Goal: Find specific page/section: Find specific page/section

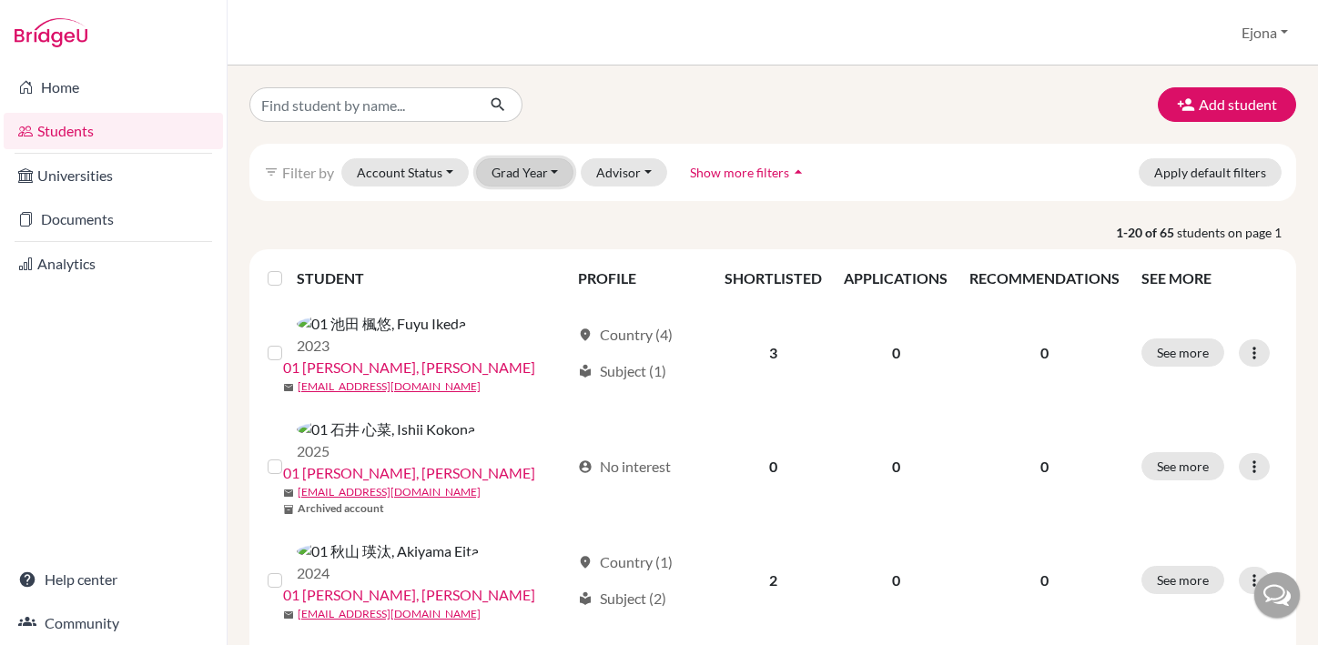
click at [554, 170] on button "Grad Year" at bounding box center [525, 172] width 98 height 28
click at [538, 208] on div "2025" at bounding box center [531, 211] width 64 height 22
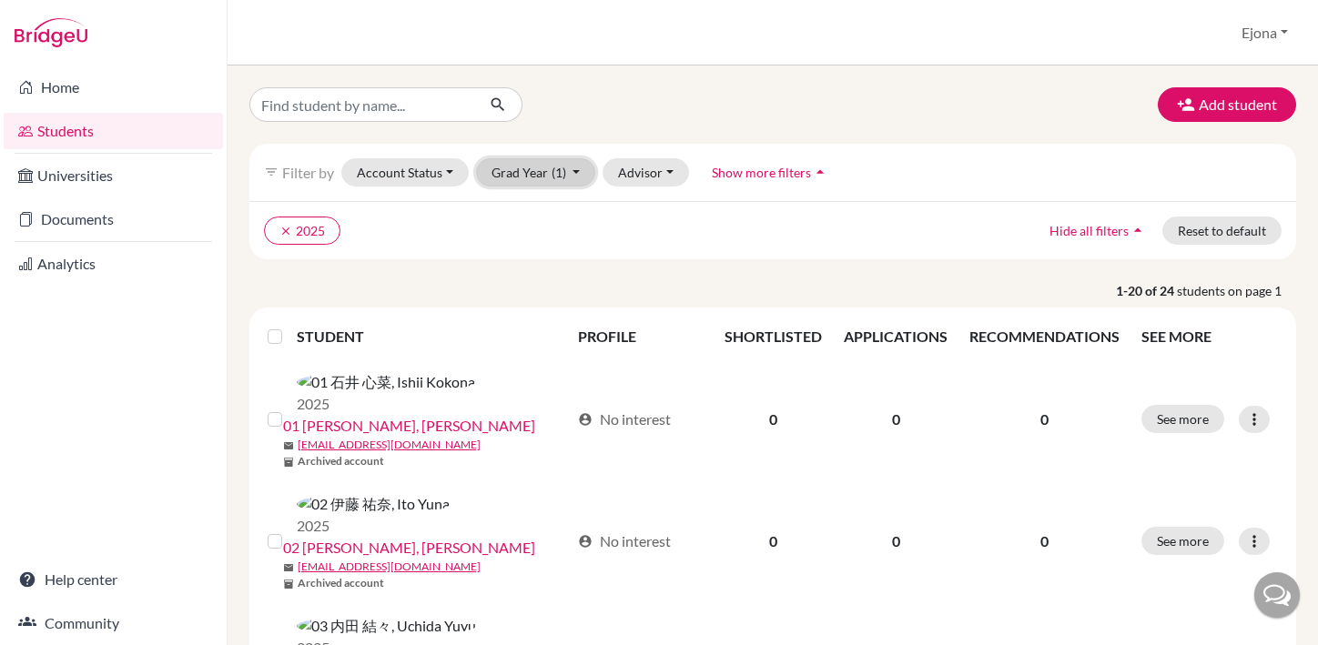
click at [567, 169] on button "Grad Year (1)" at bounding box center [536, 172] width 120 height 28
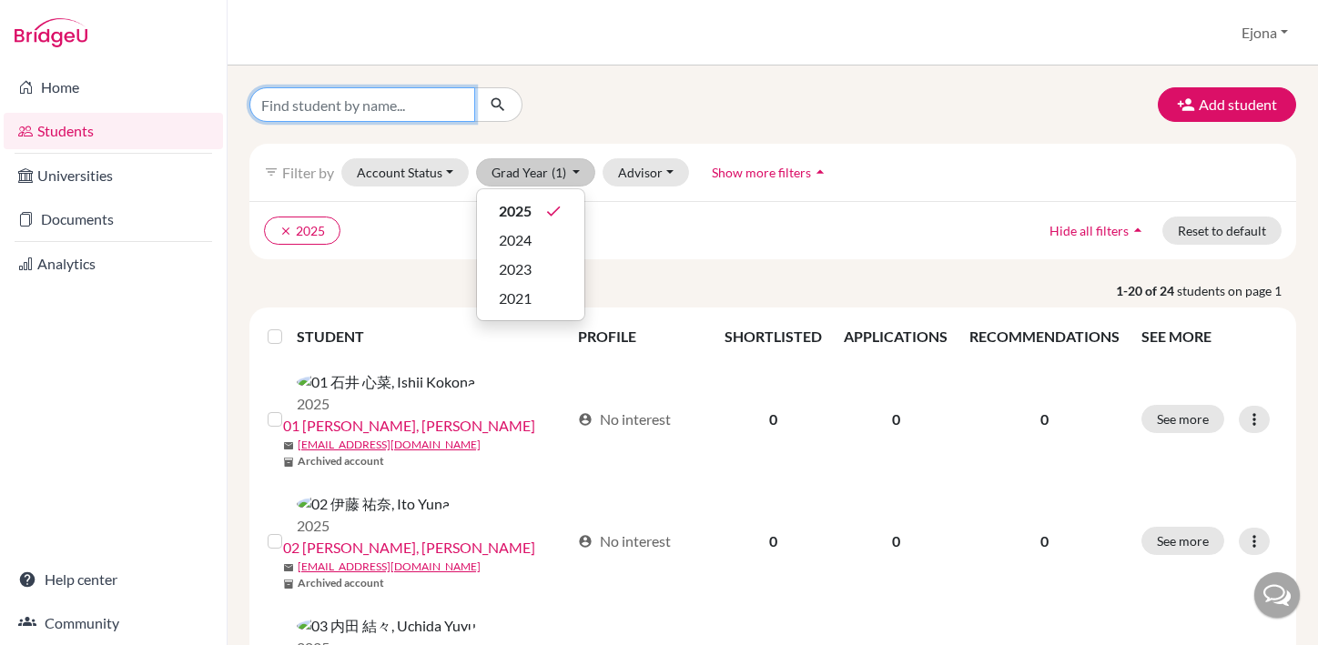
click at [445, 103] on input "Find student by name..." at bounding box center [362, 104] width 226 height 35
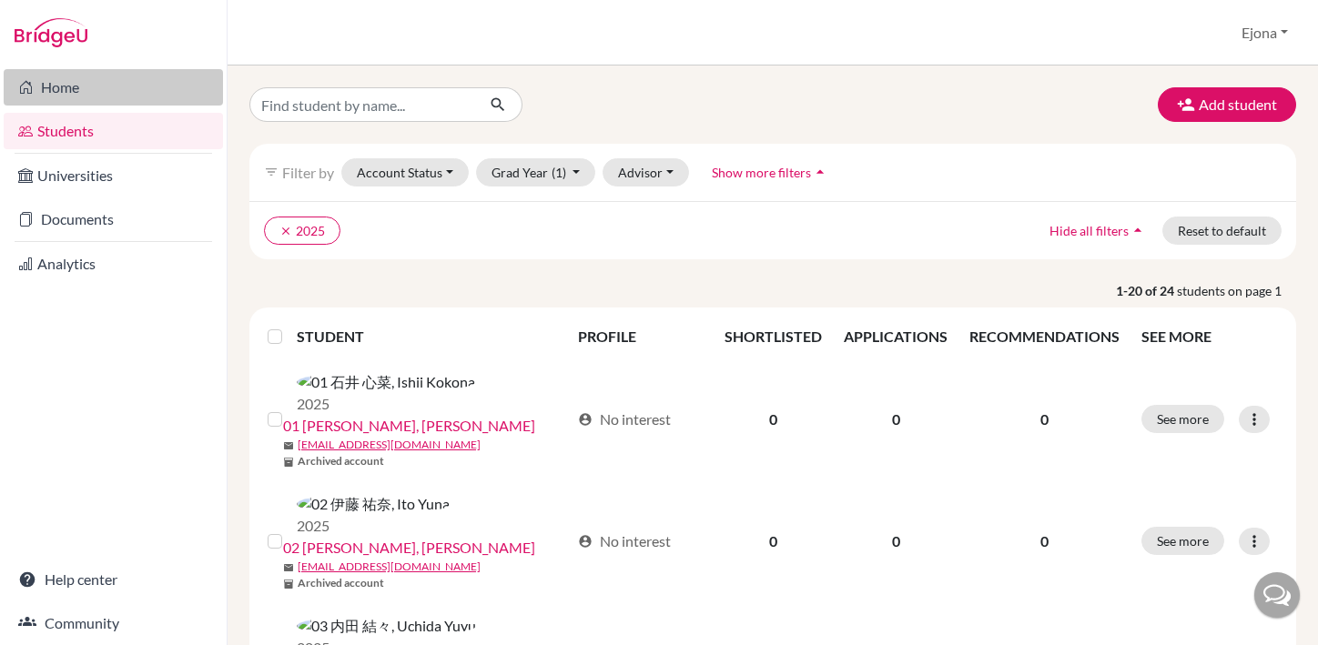
click at [93, 92] on link "Home" at bounding box center [113, 87] width 219 height 36
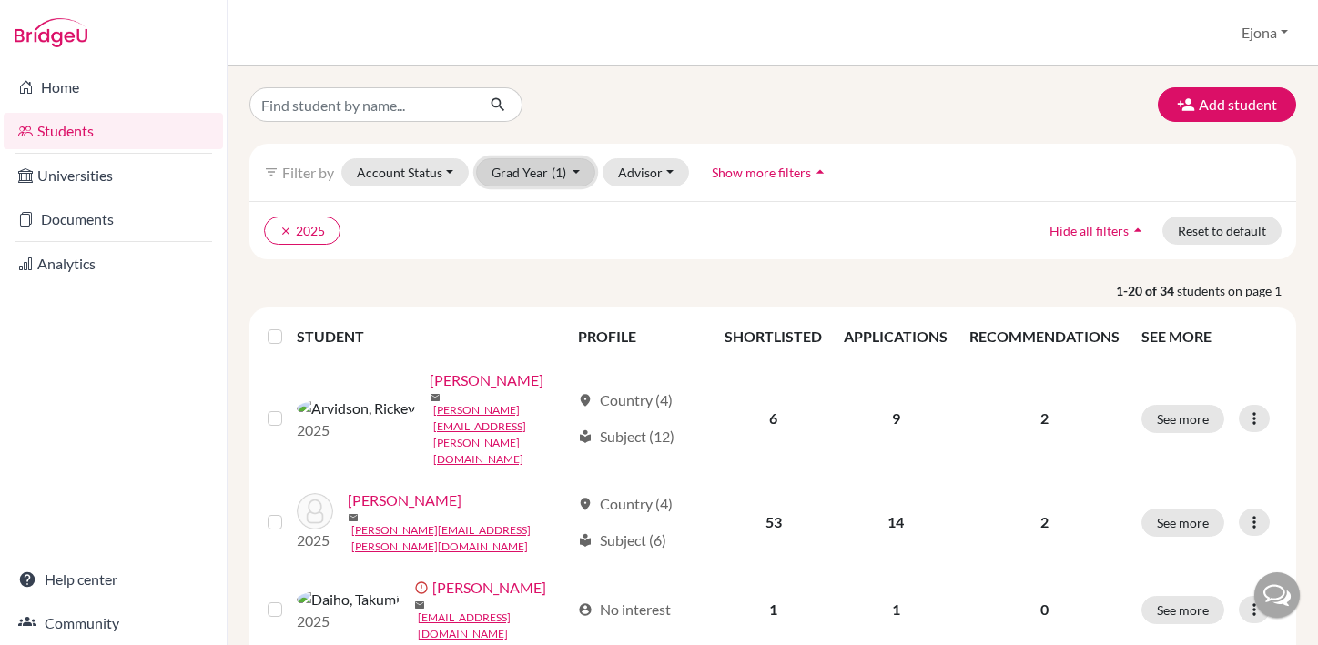
click at [557, 167] on span "(1)" at bounding box center [559, 172] width 15 height 15
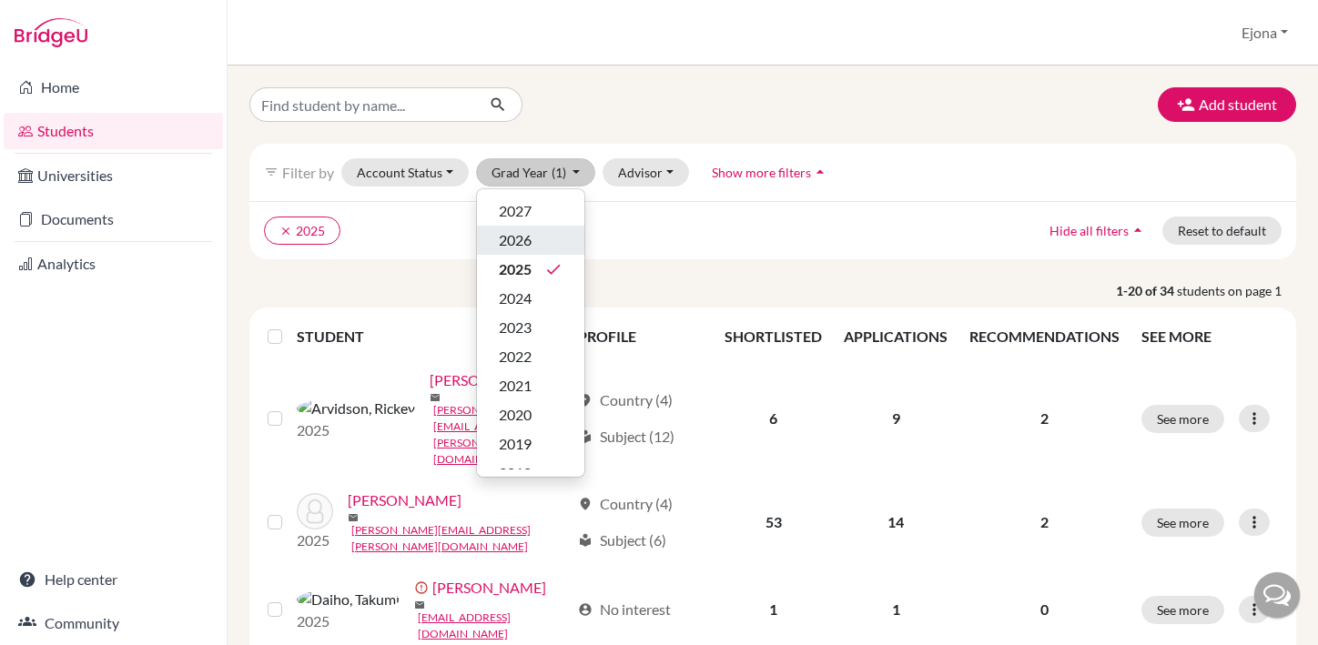
click at [547, 232] on div "2026" at bounding box center [531, 240] width 64 height 22
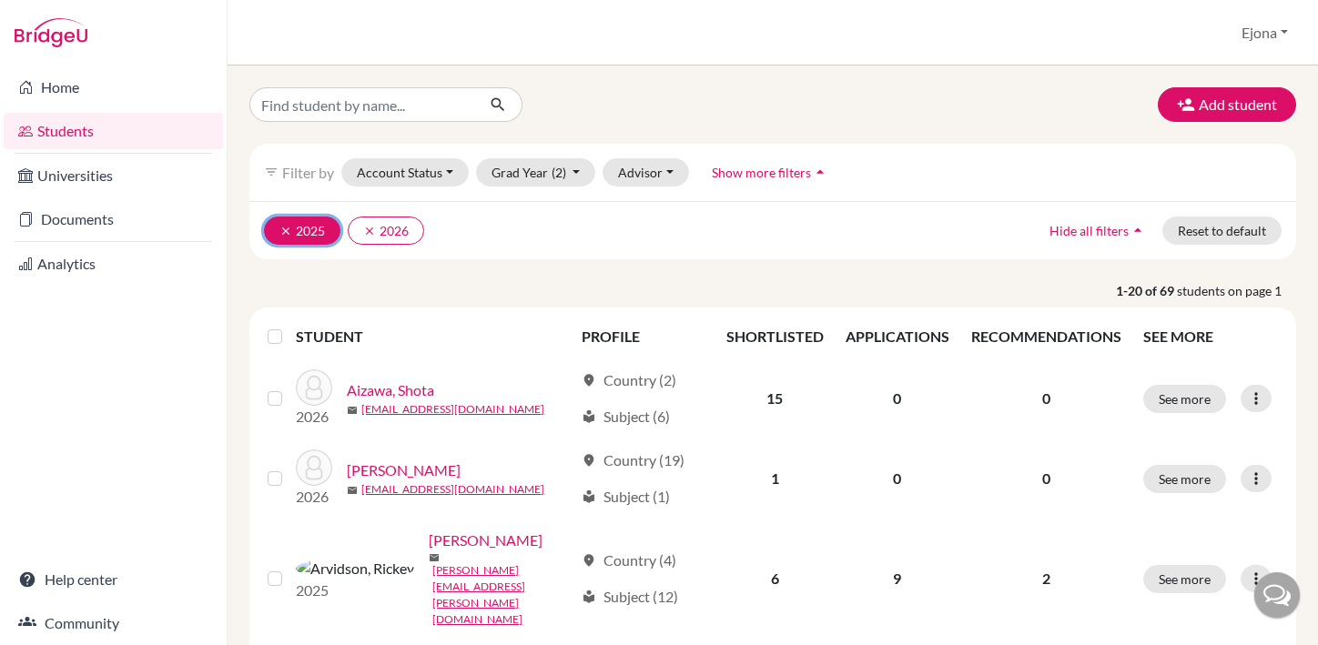
click at [286, 231] on icon "clear" at bounding box center [285, 231] width 13 height 13
